Goal: Feedback & Contribution: Submit feedback/report problem

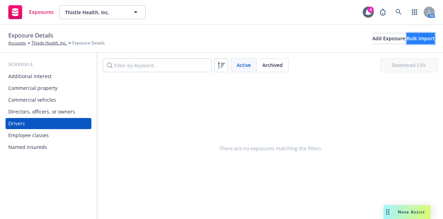
click at [407, 35] on div "Bulk import" at bounding box center [421, 38] width 28 height 10
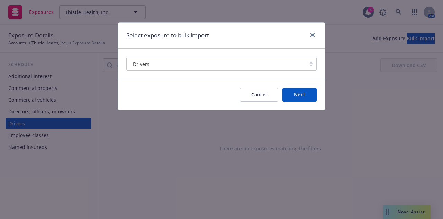
click at [310, 96] on button "Next" at bounding box center [300, 95] width 34 height 14
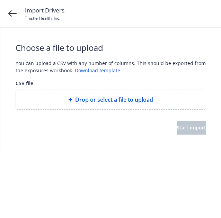
click at [109, 105] on div "Drop or select a file to upload" at bounding box center [111, 99] width 190 height 19
click at [94, 106] on div "Drop or select a file to upload" at bounding box center [111, 99] width 190 height 19
click at [104, 72] on link "Download template" at bounding box center [97, 70] width 45 height 7
click at [39, 127] on div "Start import" at bounding box center [111, 128] width 191 height 14
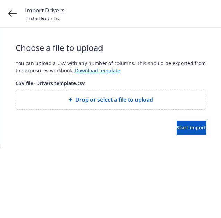
click at [98, 104] on div "Drop or select a file to upload" at bounding box center [111, 99] width 190 height 19
click at [177, 126] on span "Start import" at bounding box center [191, 127] width 29 height 7
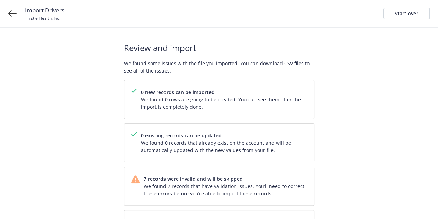
click at [19, 15] on div "Import Drivers Thistle Health, Inc. Start over" at bounding box center [219, 14] width 438 height 28
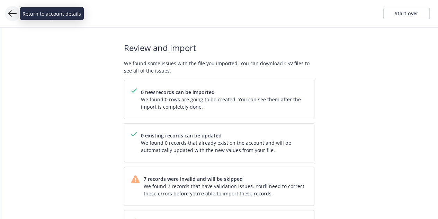
click at [11, 12] on icon at bounding box center [12, 13] width 8 height 8
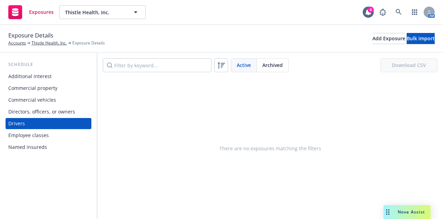
click at [192, 107] on div "There are no exposures matching the filters" at bounding box center [270, 148] width 346 height 141
click at [373, 35] on div "Add Exposure" at bounding box center [389, 38] width 33 height 10
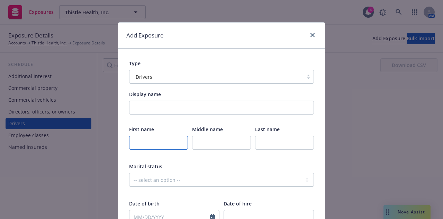
click at [145, 145] on input "text" at bounding box center [158, 142] width 59 height 14
paste input "[PERSON_NAME]"
type input "[PERSON_NAME]"
click at [266, 141] on input "text" at bounding box center [284, 142] width 59 height 14
paste input "Yassin"
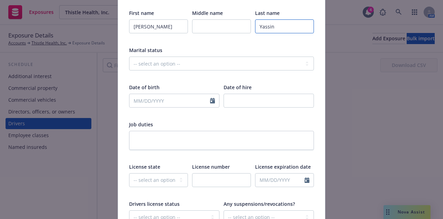
scroll to position [125, 0]
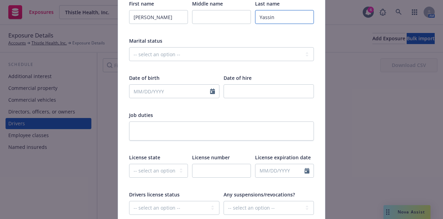
type input "Yassin"
click at [148, 89] on input "text" at bounding box center [170, 91] width 81 height 13
select select "9"
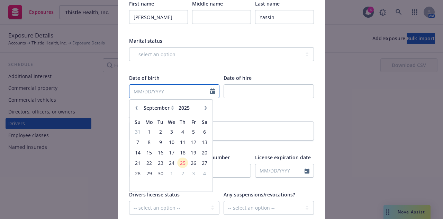
paste input "[DATE]"
type input "[DATE]"
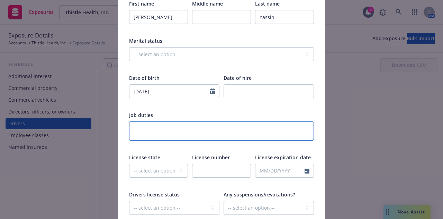
click at [296, 129] on textarea at bounding box center [221, 130] width 185 height 19
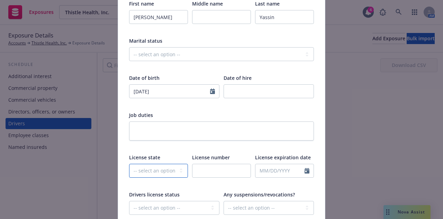
click at [164, 166] on select "-- select an option -- [US_STATE] [US_STATE] [US_STATE] [US_STATE] [US_STATE] […" at bounding box center [158, 171] width 59 height 14
select select "CA"
click at [129, 164] on select "-- select an option -- [US_STATE] [US_STATE] [US_STATE] [US_STATE] [US_STATE] […" at bounding box center [158, 171] width 59 height 14
click at [220, 167] on input "text" at bounding box center [221, 171] width 59 height 14
paste input "D5032340"
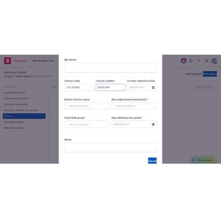
scroll to position [265, 0]
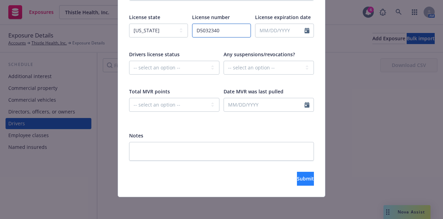
type input "D5032340"
click at [303, 180] on button "Submit" at bounding box center [305, 178] width 17 height 14
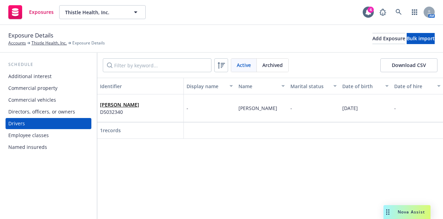
click at [384, 156] on div "Identifier Display name Name Marital status Date of birth Date of hire Job duti…" at bounding box center [270, 148] width 346 height 141
click at [373, 39] on div "Add Exposure" at bounding box center [389, 38] width 33 height 10
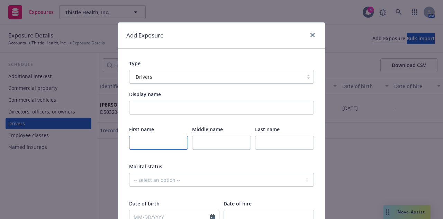
click at [141, 140] on input "text" at bounding box center [158, 142] width 59 height 14
drag, startPoint x: 141, startPoint y: 140, endPoint x: 130, endPoint y: 144, distance: 11.8
click at [130, 144] on input "text" at bounding box center [158, 142] width 59 height 14
click at [130, 142] on input "text" at bounding box center [158, 142] width 59 height 14
click at [140, 143] on input "text" at bounding box center [158, 142] width 59 height 14
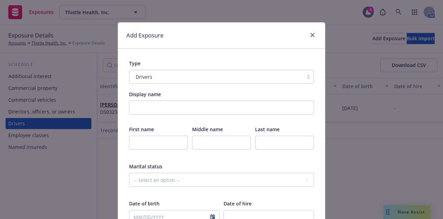
drag, startPoint x: 140, startPoint y: 143, endPoint x: 178, endPoint y: 164, distance: 43.6
click at [178, 164] on div "Marital status" at bounding box center [221, 165] width 185 height 7
drag, startPoint x: 135, startPoint y: 142, endPoint x: 129, endPoint y: 144, distance: 6.4
click at [129, 144] on input "text" at bounding box center [158, 142] width 59 height 14
click at [183, 200] on div "Date of birth" at bounding box center [174, 203] width 90 height 7
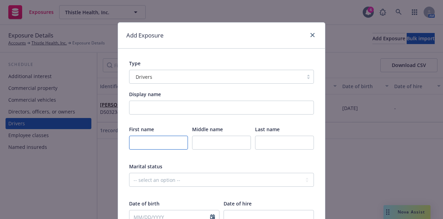
click at [133, 140] on input "text" at bounding box center [158, 142] width 59 height 14
drag, startPoint x: 133, startPoint y: 140, endPoint x: 130, endPoint y: 146, distance: 7.1
click at [130, 146] on input "text" at bounding box center [158, 142] width 59 height 14
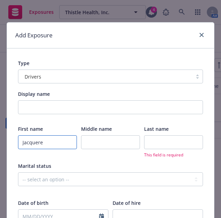
type input "Jacquere"
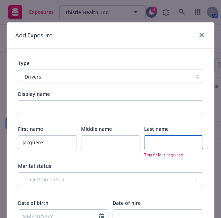
click at [168, 146] on input "text" at bounding box center [173, 142] width 59 height 14
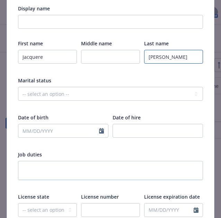
scroll to position [86, 0]
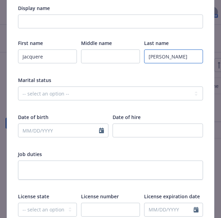
type input "[PERSON_NAME]"
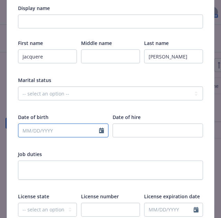
click at [55, 133] on input "text" at bounding box center [58, 130] width 81 height 13
select select "9"
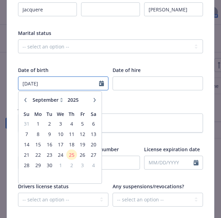
scroll to position [158, 0]
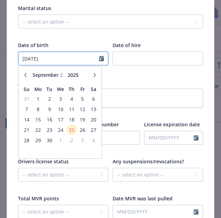
type input "[DATE]"
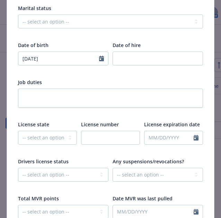
click at [171, 79] on div "Job duties" at bounding box center [110, 82] width 185 height 7
click at [43, 137] on select "-- select an option -- [US_STATE] [US_STATE] [US_STATE] [US_STATE] [US_STATE] […" at bounding box center [47, 138] width 59 height 14
select select "CA"
click at [18, 131] on select "-- select an option -- [US_STATE] [US_STATE] [US_STATE] [US_STATE] [US_STATE] […" at bounding box center [47, 138] width 59 height 14
click at [104, 138] on input "text" at bounding box center [110, 138] width 59 height 14
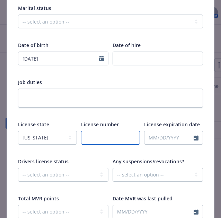
paste input "D2131586"
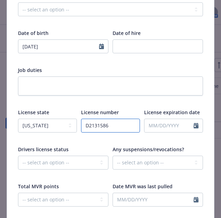
scroll to position [266, 0]
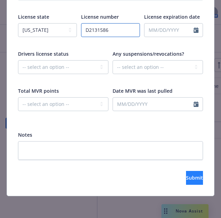
type input "D2131586"
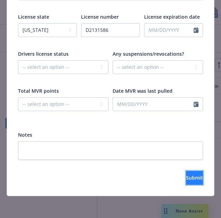
click at [189, 179] on button "Submit" at bounding box center [194, 178] width 17 height 14
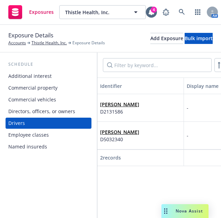
click at [189, 179] on div "Identifier Display name Name Marital status Date of birth Date of hire Job duti…" at bounding box center [159, 145] width 124 height 135
click at [150, 39] on div "Add Exposure" at bounding box center [166, 38] width 33 height 10
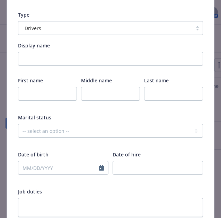
scroll to position [49, 0]
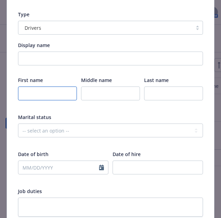
click at [38, 93] on input "text" at bounding box center [47, 94] width 59 height 14
type input "[PERSON_NAME]"
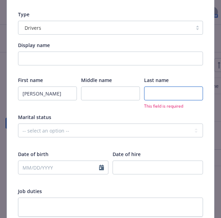
click at [150, 96] on input "text" at bounding box center [173, 94] width 59 height 14
type input "[PERSON_NAME]"
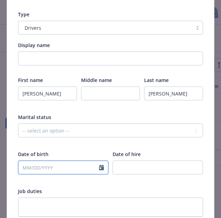
click at [63, 169] on input "text" at bounding box center [58, 167] width 81 height 13
select select "9"
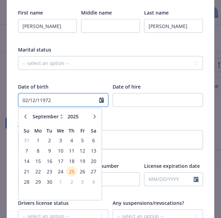
scroll to position [117, 0]
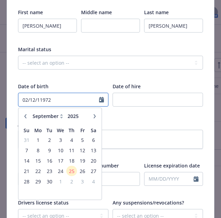
type input "02/12/11972"
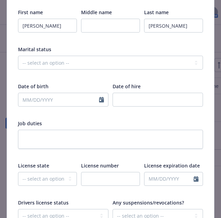
click at [130, 75] on div at bounding box center [110, 75] width 185 height 6
click at [58, 179] on select "-- select an option -- [US_STATE] [US_STATE] [US_STATE] [US_STATE] [US_STATE] […" at bounding box center [47, 179] width 59 height 14
select select "CA"
click at [18, 172] on select "-- select an option -- [US_STATE] [US_STATE] [US_STATE] [US_STATE] [US_STATE] […" at bounding box center [47, 179] width 59 height 14
click at [118, 179] on input "text" at bounding box center [110, 179] width 59 height 14
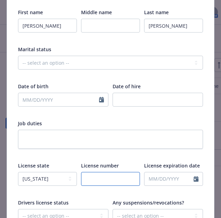
paste input "A4119324"
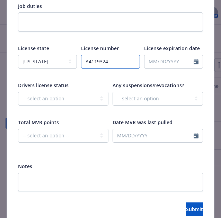
scroll to position [266, 0]
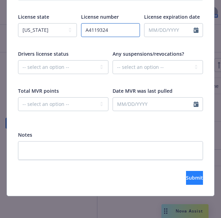
type input "A4119324"
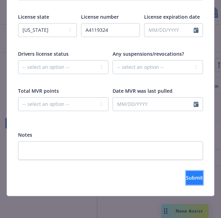
click at [186, 178] on span "Submit" at bounding box center [194, 178] width 17 height 7
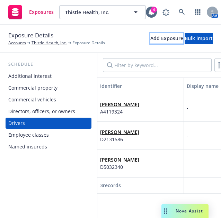
click at [150, 37] on div "Add Exposure" at bounding box center [166, 38] width 33 height 10
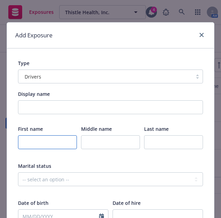
click at [54, 144] on input "text" at bounding box center [47, 142] width 59 height 14
type input "[PERSON_NAME]"
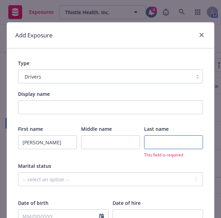
click at [152, 140] on input "text" at bounding box center [173, 142] width 59 height 14
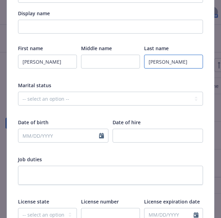
scroll to position [81, 0]
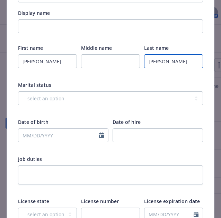
type input "[PERSON_NAME]"
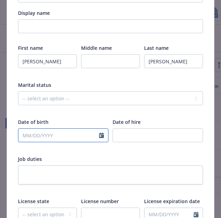
click at [46, 138] on input "text" at bounding box center [58, 135] width 81 height 13
select select "9"
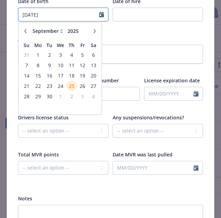
scroll to position [206, 0]
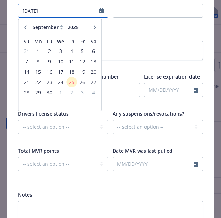
type input "[DATE]"
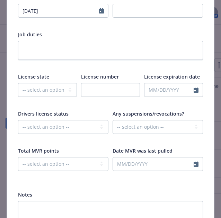
click at [73, 147] on div "Total MVR points" at bounding box center [63, 150] width 90 height 7
click at [53, 92] on select "-- select an option -- [US_STATE] [US_STATE] [US_STATE] [US_STATE] [US_STATE] […" at bounding box center [47, 90] width 59 height 14
select select "CA"
click at [18, 83] on select "-- select an option -- [US_STATE] [US_STATE] [US_STATE] [US_STATE] [US_STATE] […" at bounding box center [47, 90] width 59 height 14
click at [113, 95] on input "text" at bounding box center [110, 90] width 59 height 14
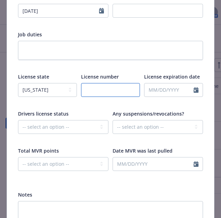
paste input "Y8150552"
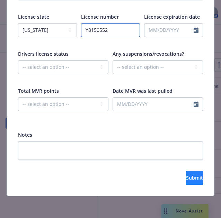
type input "Y8150552"
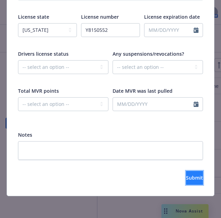
click at [192, 181] on button "Submit" at bounding box center [194, 178] width 17 height 14
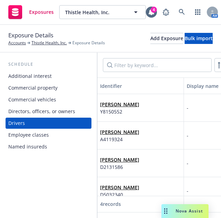
scroll to position [14, 0]
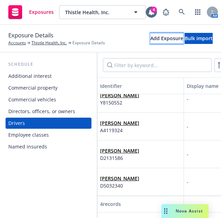
click at [150, 39] on div "Add Exposure" at bounding box center [166, 38] width 33 height 10
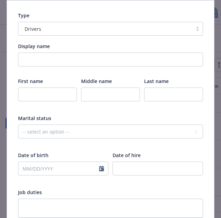
scroll to position [48, 0]
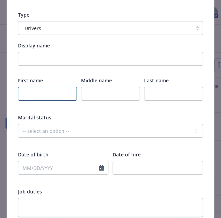
click at [43, 95] on input "text" at bounding box center [47, 94] width 59 height 14
type input "[PERSON_NAME]"
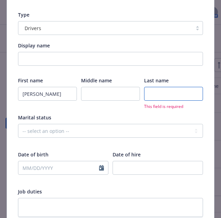
click at [162, 93] on input "text" at bounding box center [173, 94] width 59 height 14
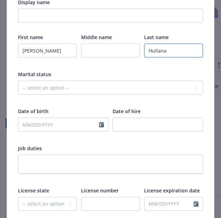
scroll to position [91, 0]
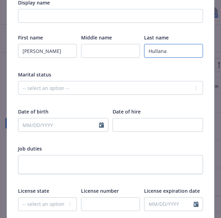
type input "Hullana"
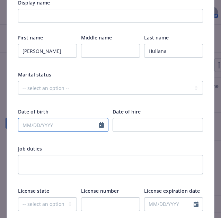
click at [67, 121] on input "text" at bounding box center [58, 124] width 81 height 13
select select "9"
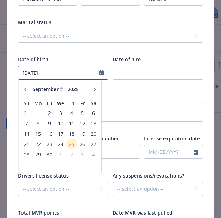
scroll to position [144, 0]
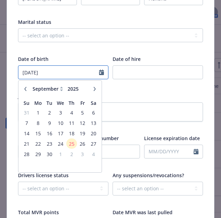
type input "[DATE]"
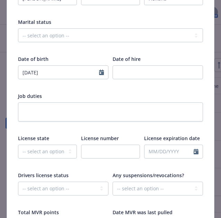
click at [125, 132] on div "First name [PERSON_NAME] Middle name Last name [GEOGRAPHIC_DATA] Marital status…" at bounding box center [110, 111] width 185 height 260
click at [42, 153] on select "-- select an option -- [US_STATE] [US_STATE] [US_STATE] [US_STATE] [US_STATE] […" at bounding box center [47, 152] width 59 height 14
select select "CA"
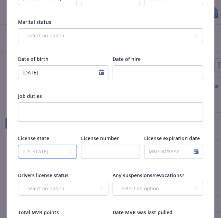
click at [18, 145] on select "-- select an option -- [US_STATE] [US_STATE] [US_STATE] [US_STATE] [US_STATE] […" at bounding box center [47, 152] width 59 height 14
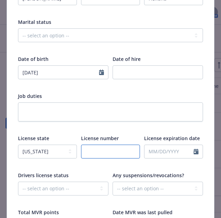
click at [117, 152] on input "text" at bounding box center [110, 152] width 59 height 14
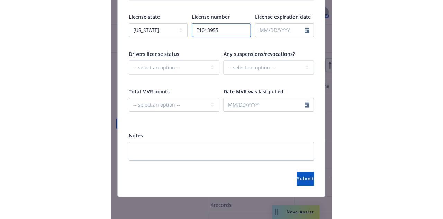
scroll to position [265, 0]
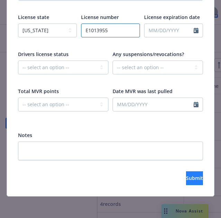
type input "E1013955"
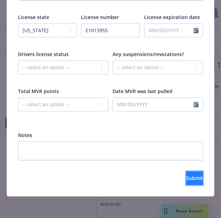
click at [186, 178] on span "Submit" at bounding box center [194, 178] width 17 height 7
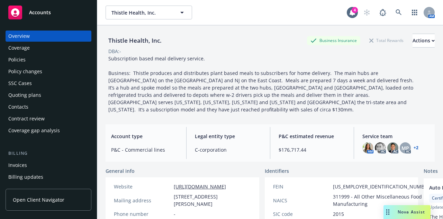
click at [42, 98] on div "Quoting plans" at bounding box center [48, 94] width 80 height 11
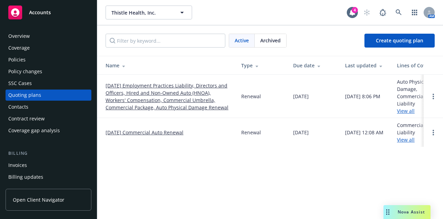
click at [136, 89] on link "12/15/25 Employment Practices Liability, Directors and Officers, Hired and Non-…" at bounding box center [168, 96] width 125 height 29
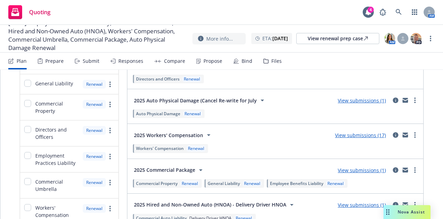
scroll to position [119, 0]
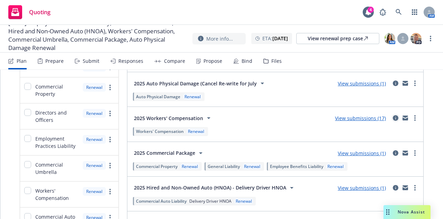
click at [393, 115] on icon "circleInformation" at bounding box center [396, 118] width 6 height 6
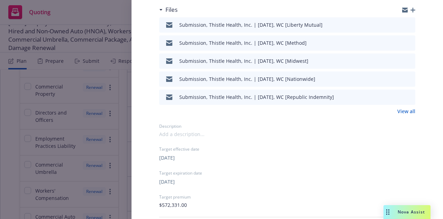
scroll to position [141, 0]
click at [403, 112] on link "View all" at bounding box center [407, 110] width 18 height 7
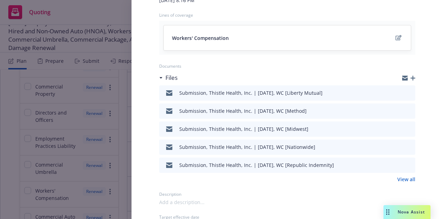
scroll to position [71, 0]
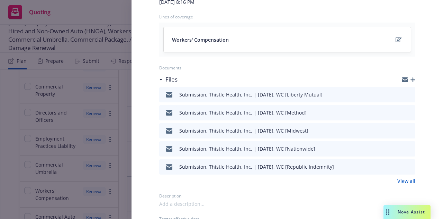
click at [411, 77] on icon "button" at bounding box center [413, 79] width 5 height 5
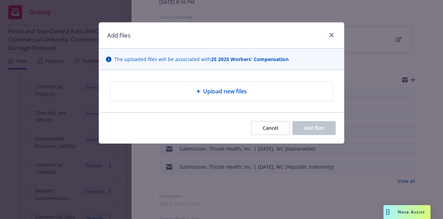
click at [240, 87] on span "Upload new files" at bounding box center [225, 91] width 44 height 8
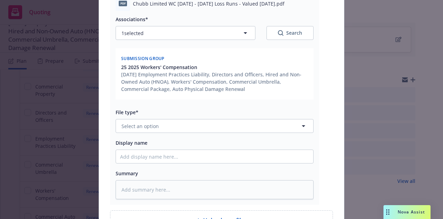
scroll to position [91, 0]
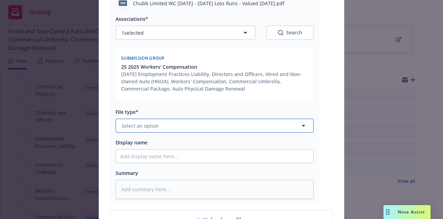
click at [186, 126] on button "Select an option" at bounding box center [215, 125] width 198 height 14
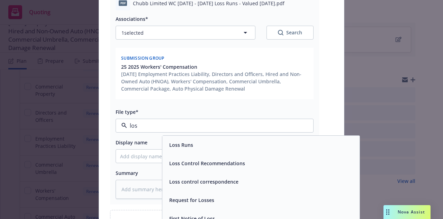
type input "loss"
click at [187, 140] on div "Loss Runs" at bounding box center [181, 145] width 28 height 10
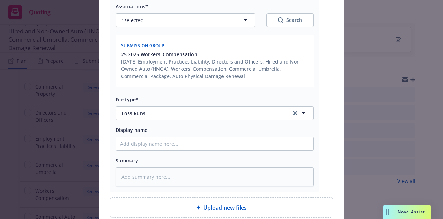
scroll to position [165, 0]
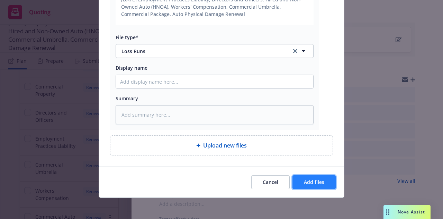
click at [312, 182] on span "Add files" at bounding box center [314, 181] width 20 height 7
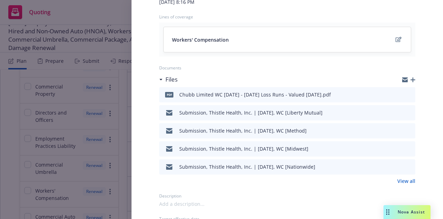
scroll to position [0, 0]
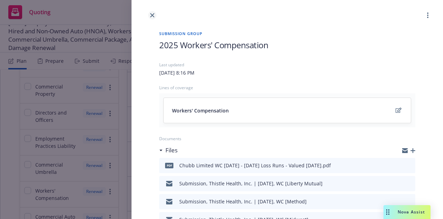
click at [153, 16] on icon "close" at bounding box center [152, 15] width 4 height 4
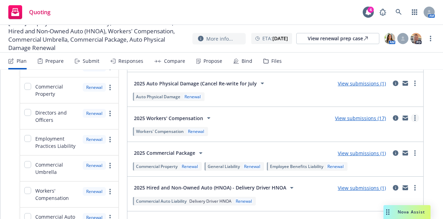
click at [412, 118] on link "more" at bounding box center [415, 118] width 8 height 8
click at [393, 118] on icon "circleInformation" at bounding box center [396, 118] width 6 height 6
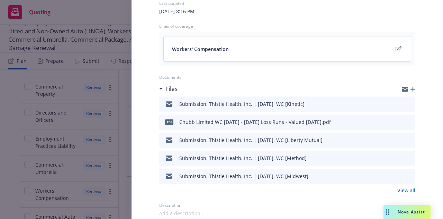
scroll to position [63, 0]
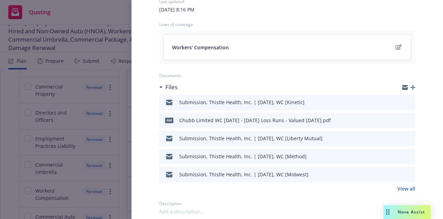
click at [411, 86] on icon "button" at bounding box center [413, 87] width 5 height 5
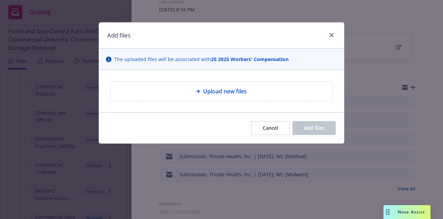
click at [289, 97] on div "Upload new files" at bounding box center [222, 90] width 222 height 19
type textarea "x"
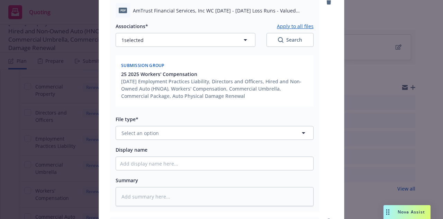
scroll to position [85, 0]
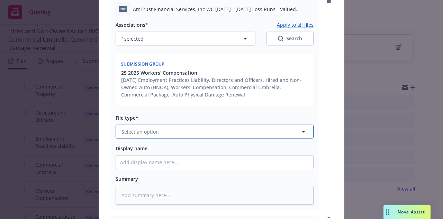
click at [166, 133] on button "Select an option" at bounding box center [215, 131] width 198 height 14
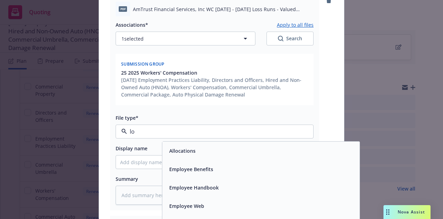
type input "los"
click at [204, 152] on div "Loss Runs" at bounding box center [261, 150] width 189 height 10
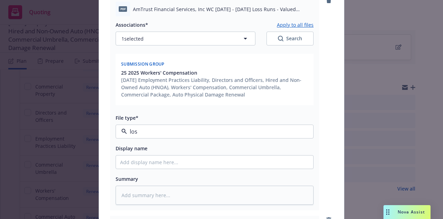
type textarea "x"
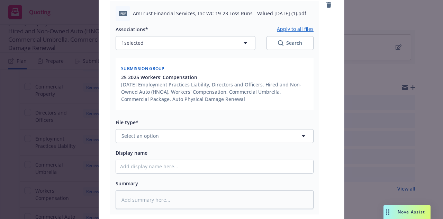
scroll to position [300, 0]
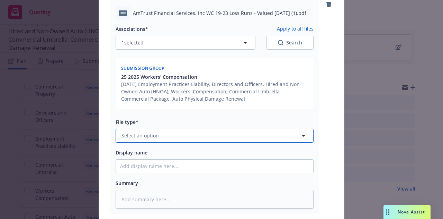
click at [204, 132] on button "Select an option" at bounding box center [215, 136] width 198 height 14
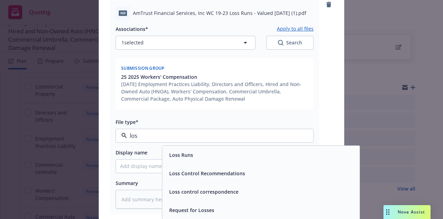
type input "loss"
click at [199, 151] on div "Loss Runs" at bounding box center [261, 155] width 189 height 10
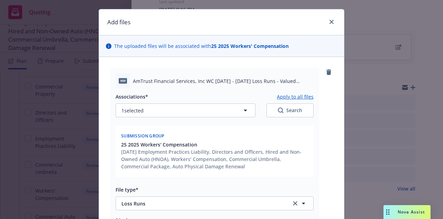
scroll to position [19, 0]
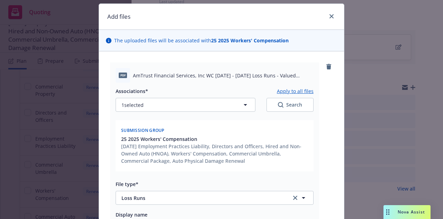
type textarea "x"
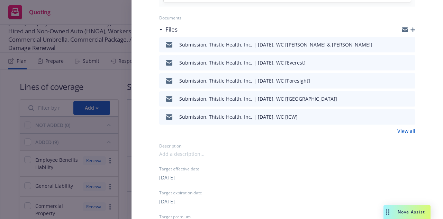
scroll to position [0, 0]
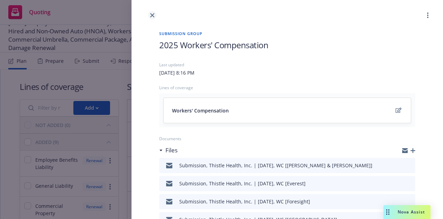
click at [153, 16] on icon "close" at bounding box center [152, 15] width 4 height 4
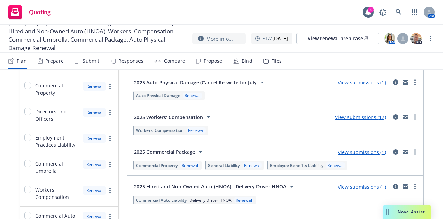
scroll to position [120, 0]
click at [393, 118] on icon "circleInformation" at bounding box center [396, 117] width 6 height 6
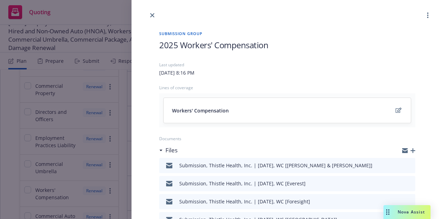
scroll to position [66, 0]
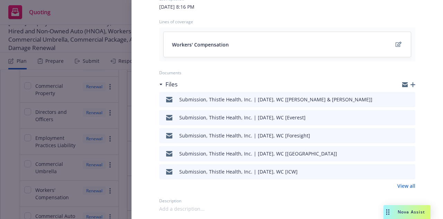
click at [392, 184] on div "View all" at bounding box center [287, 185] width 256 height 7
click at [400, 184] on link "View all" at bounding box center [407, 185] width 18 height 7
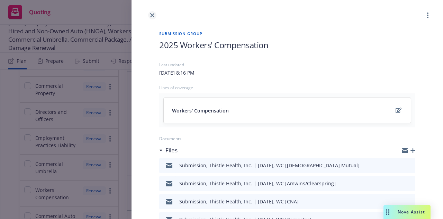
click at [153, 15] on icon "close" at bounding box center [152, 15] width 4 height 4
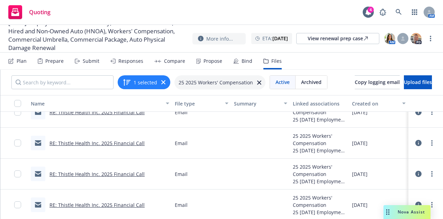
scroll to position [6, 0]
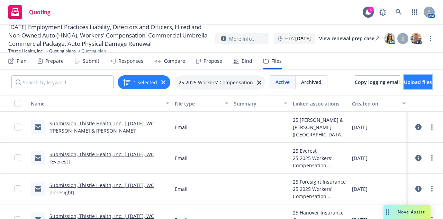
click at [432, 83] on span "Upload files" at bounding box center [418, 82] width 28 height 7
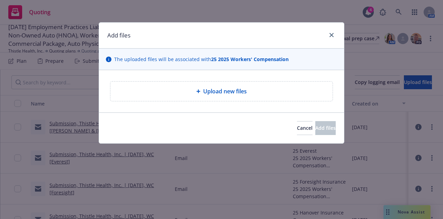
click at [262, 100] on div "Upload new files" at bounding box center [222, 90] width 222 height 19
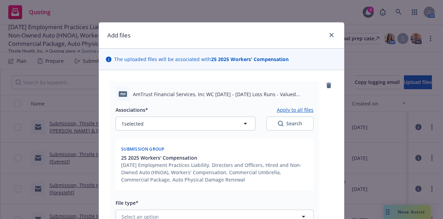
type textarea "x"
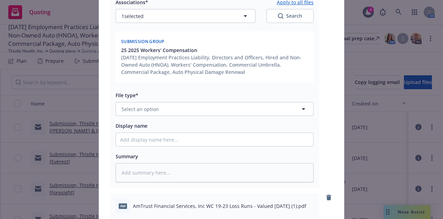
scroll to position [111, 0]
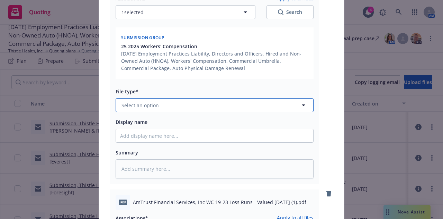
click at [167, 107] on button "Select an option" at bounding box center [215, 105] width 198 height 14
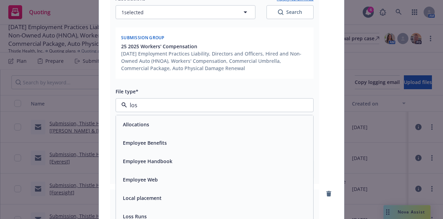
type input "loss"
click at [164, 120] on div "Loss Runs" at bounding box center [214, 124] width 189 height 10
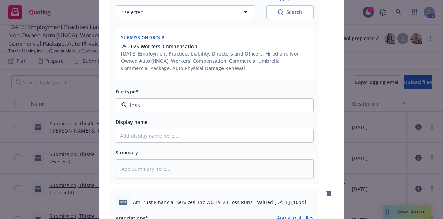
type textarea "x"
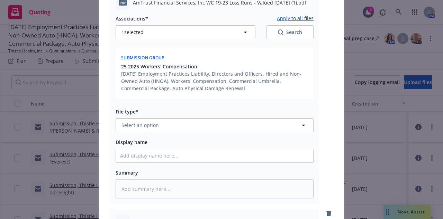
scroll to position [312, 0]
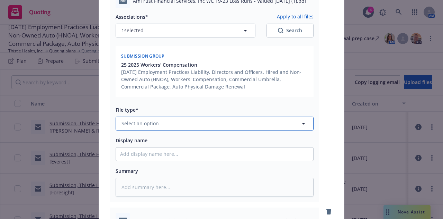
click at [164, 120] on button "Select an option" at bounding box center [215, 123] width 198 height 14
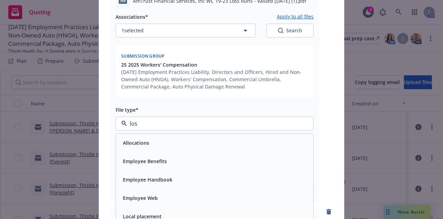
type input "loss"
click at [168, 144] on div "Loss Runs" at bounding box center [214, 143] width 189 height 10
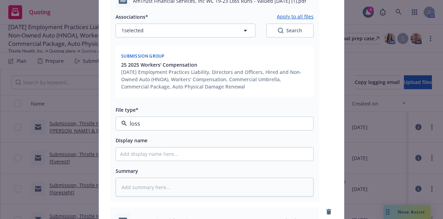
type textarea "x"
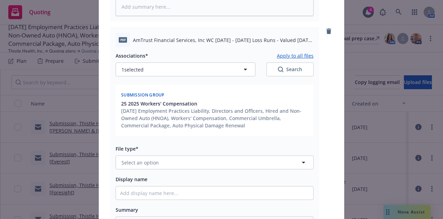
scroll to position [509, 0]
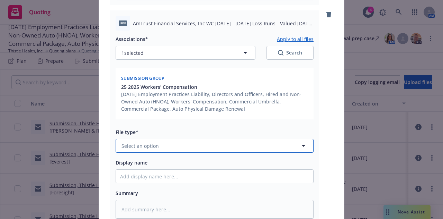
drag, startPoint x: 217, startPoint y: 142, endPoint x: 186, endPoint y: 148, distance: 31.1
click at [186, 148] on button "Select an option" at bounding box center [215, 146] width 198 height 14
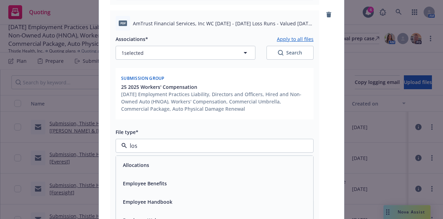
type input "loss"
click at [186, 161] on div "Loss Runs" at bounding box center [214, 165] width 189 height 10
type textarea "x"
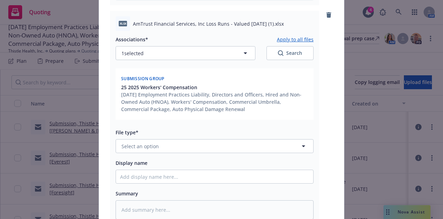
scroll to position [749, 0]
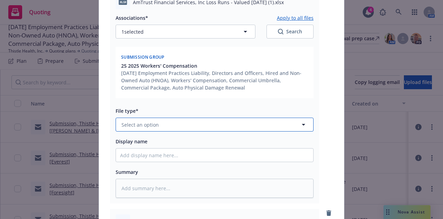
click at [194, 124] on button "Select an option" at bounding box center [215, 124] width 198 height 14
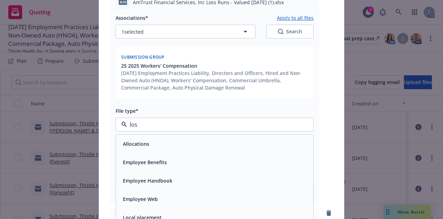
type input "loss"
click at [192, 139] on div "Loss Runs" at bounding box center [214, 144] width 189 height 10
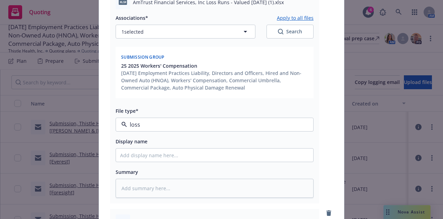
type textarea "x"
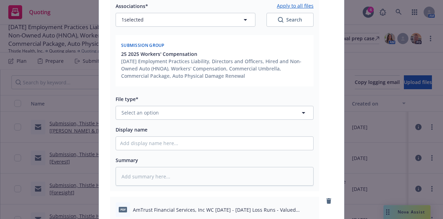
scroll to position [980, 0]
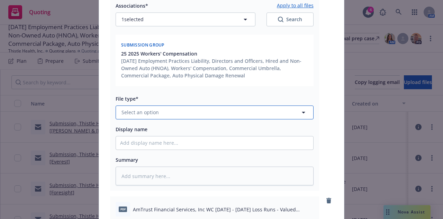
click at [197, 111] on button "Select an option" at bounding box center [215, 112] width 198 height 14
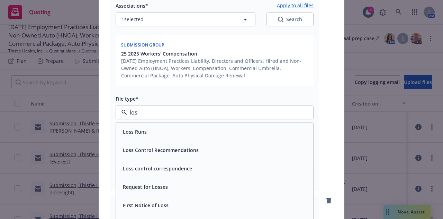
type input "loss"
click at [201, 125] on div "Loss Runs" at bounding box center [214, 131] width 197 height 18
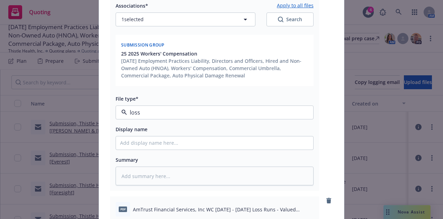
type textarea "x"
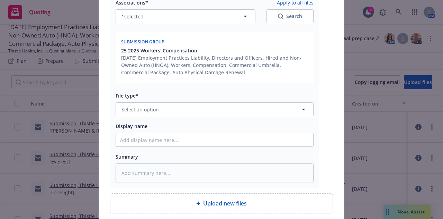
scroll to position [1203, 0]
click at [206, 110] on button "Select an option" at bounding box center [215, 109] width 198 height 14
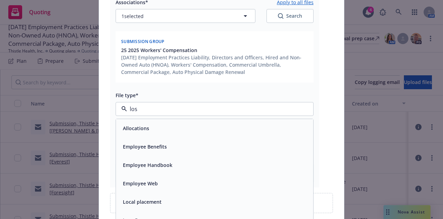
type input "loss"
click at [207, 121] on div "Loss Runs" at bounding box center [214, 128] width 197 height 18
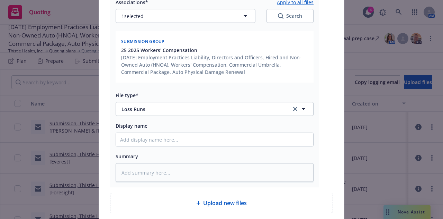
scroll to position [1260, 0]
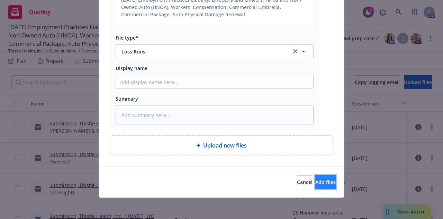
click at [318, 181] on span "Add files" at bounding box center [326, 181] width 20 height 7
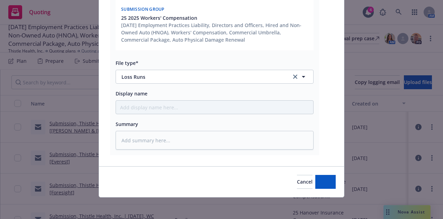
type textarea "x"
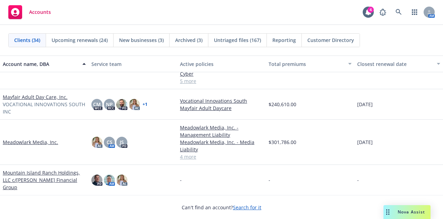
scroll to position [526, 0]
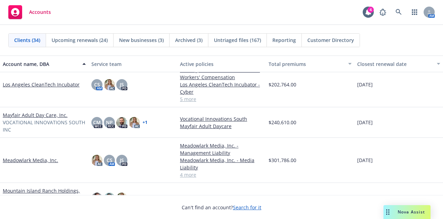
click at [33, 161] on link "Meadowlark Media, Inc." at bounding box center [30, 159] width 55 height 7
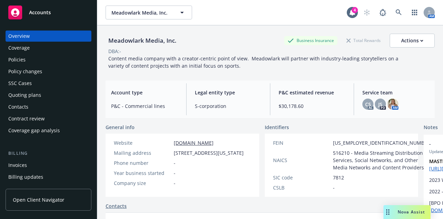
click at [73, 58] on div "Policies" at bounding box center [48, 59] width 80 height 11
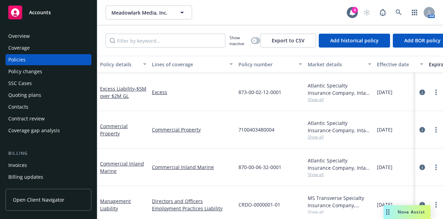
scroll to position [45, 0]
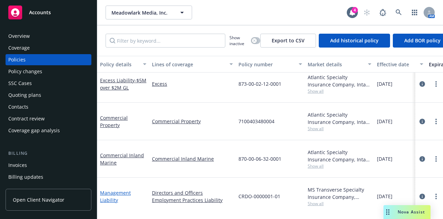
click at [105, 189] on link "Management Liability" at bounding box center [115, 196] width 31 height 14
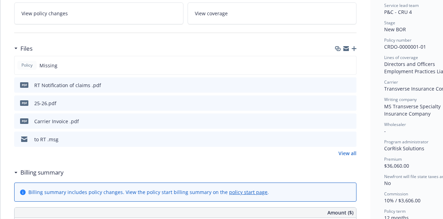
scroll to position [149, 0]
click at [352, 99] on div at bounding box center [344, 102] width 19 height 7
click at [349, 100] on icon "preview file" at bounding box center [350, 102] width 6 height 5
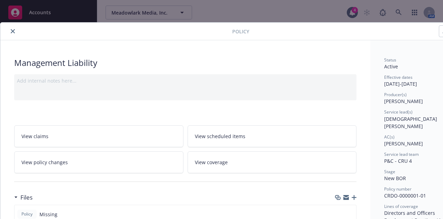
click at [11, 32] on icon "close" at bounding box center [13, 31] width 4 height 4
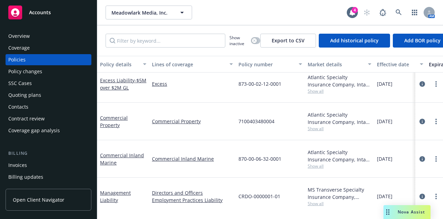
click at [301, 19] on div "Meadowlark Media, Inc. Meadowlark Media, Inc." at bounding box center [226, 13] width 241 height 14
